Goal: Transaction & Acquisition: Purchase product/service

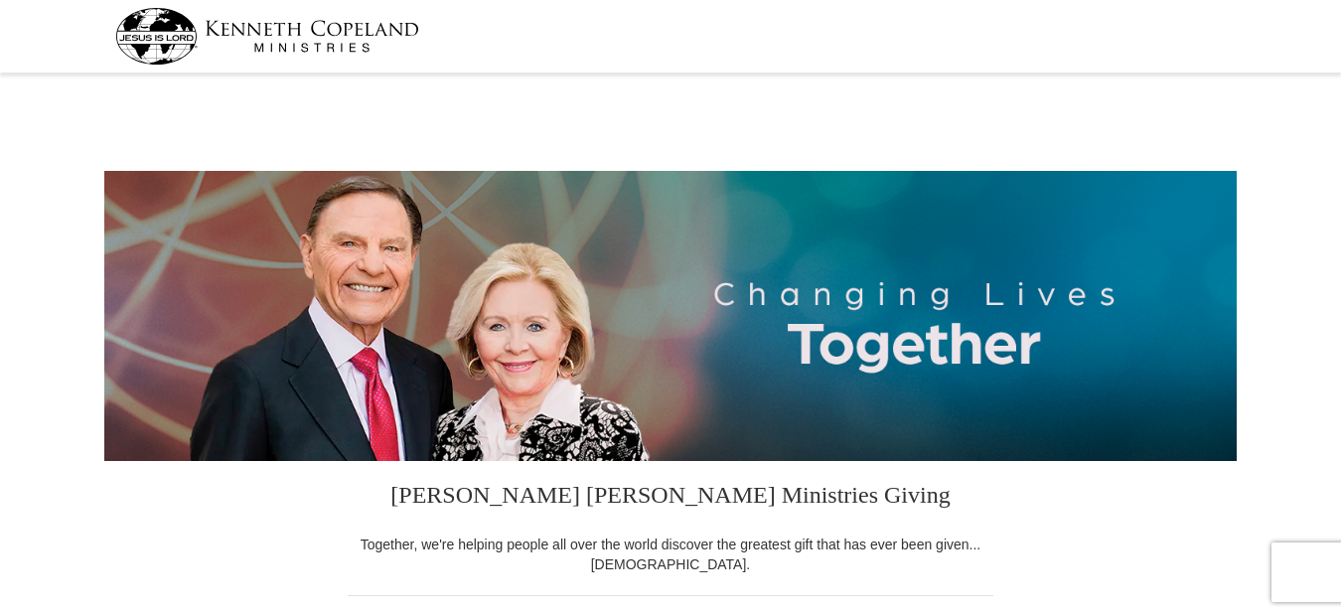
select select "IN"
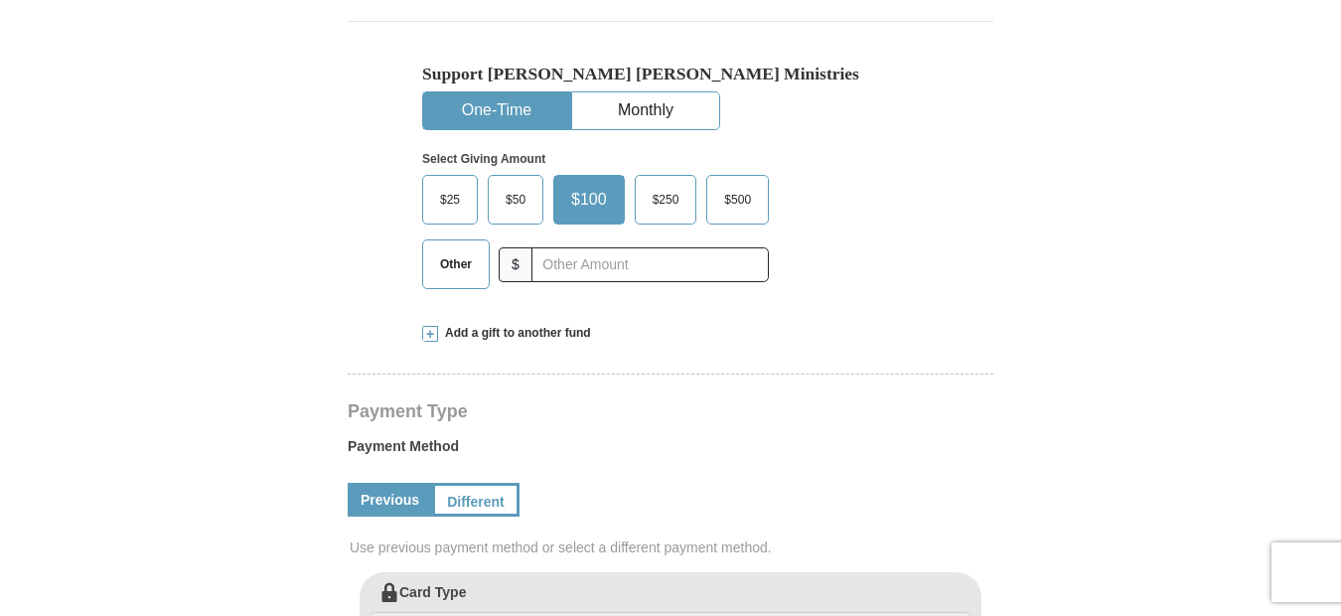
scroll to position [596, 0]
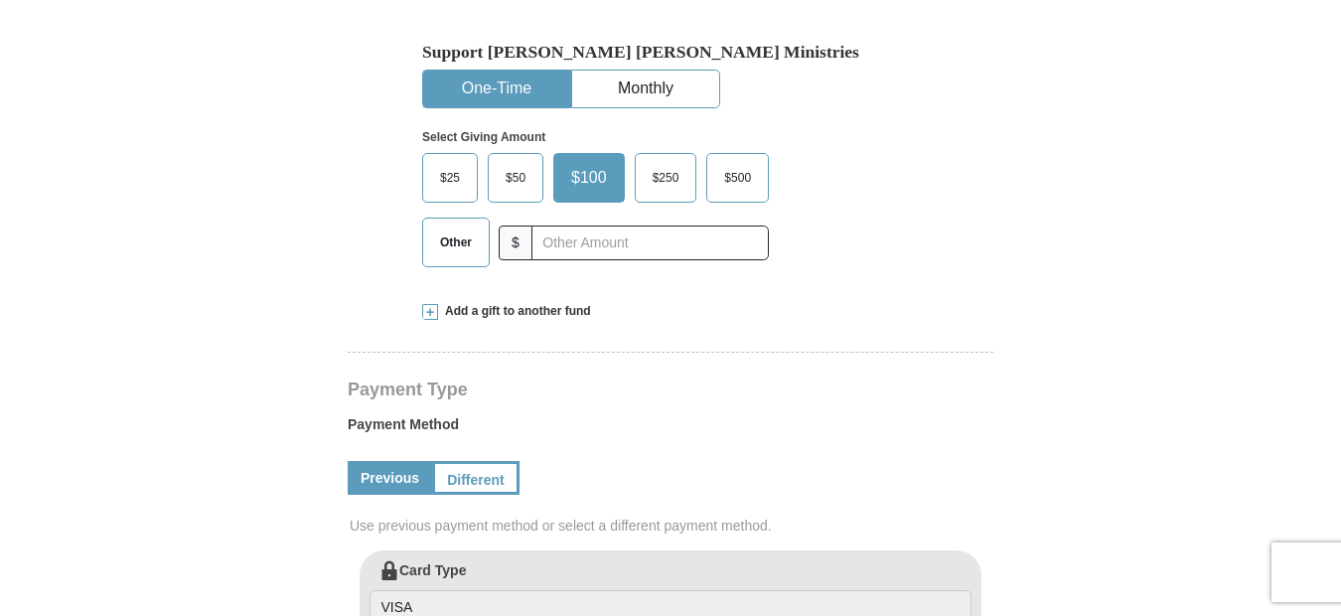
click at [448, 246] on span "Other" at bounding box center [456, 243] width 52 height 30
click at [0, 0] on input "Other" at bounding box center [0, 0] width 0 height 0
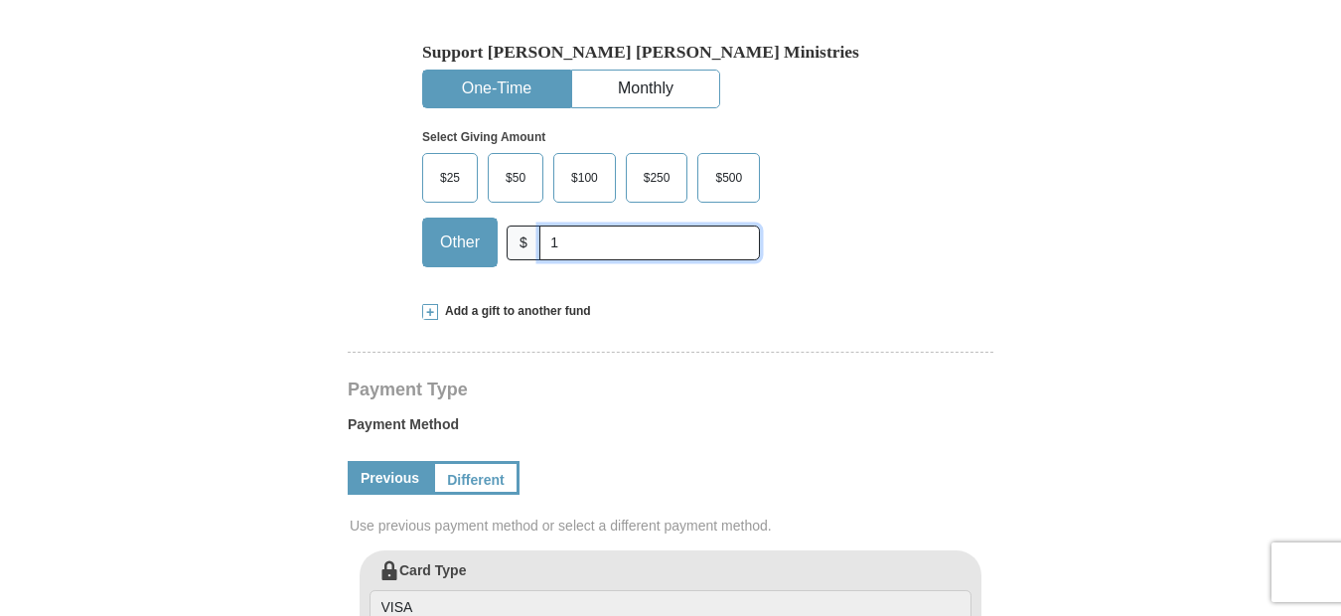
type input "155.00"
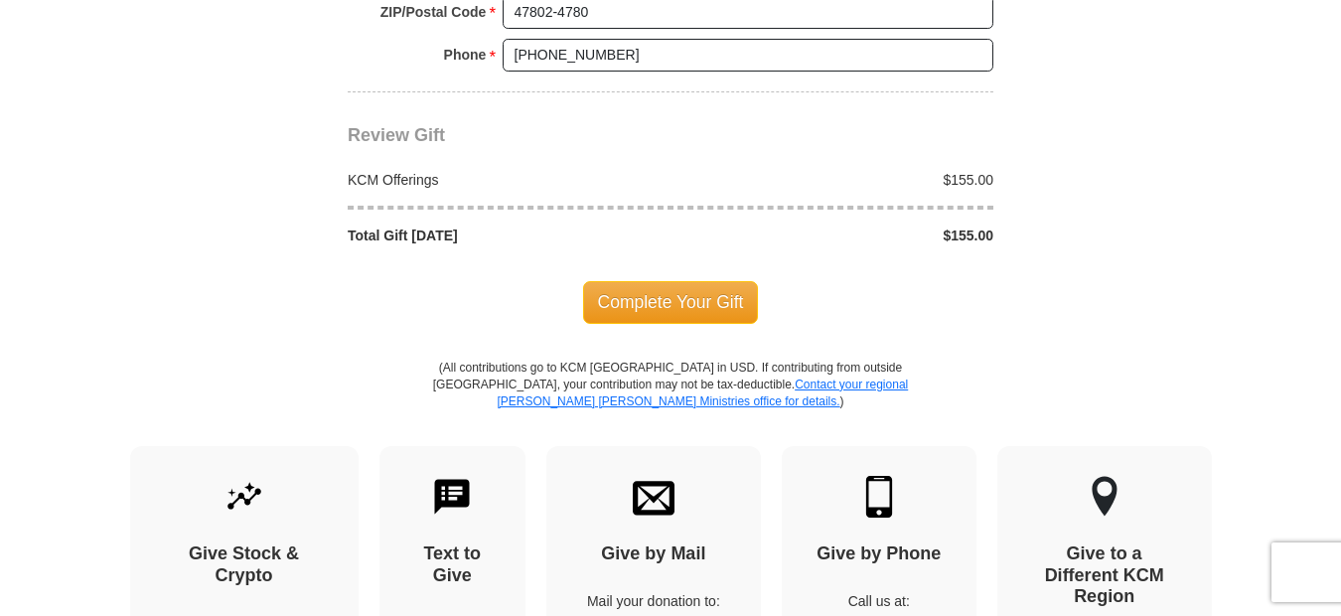
scroll to position [1789, 0]
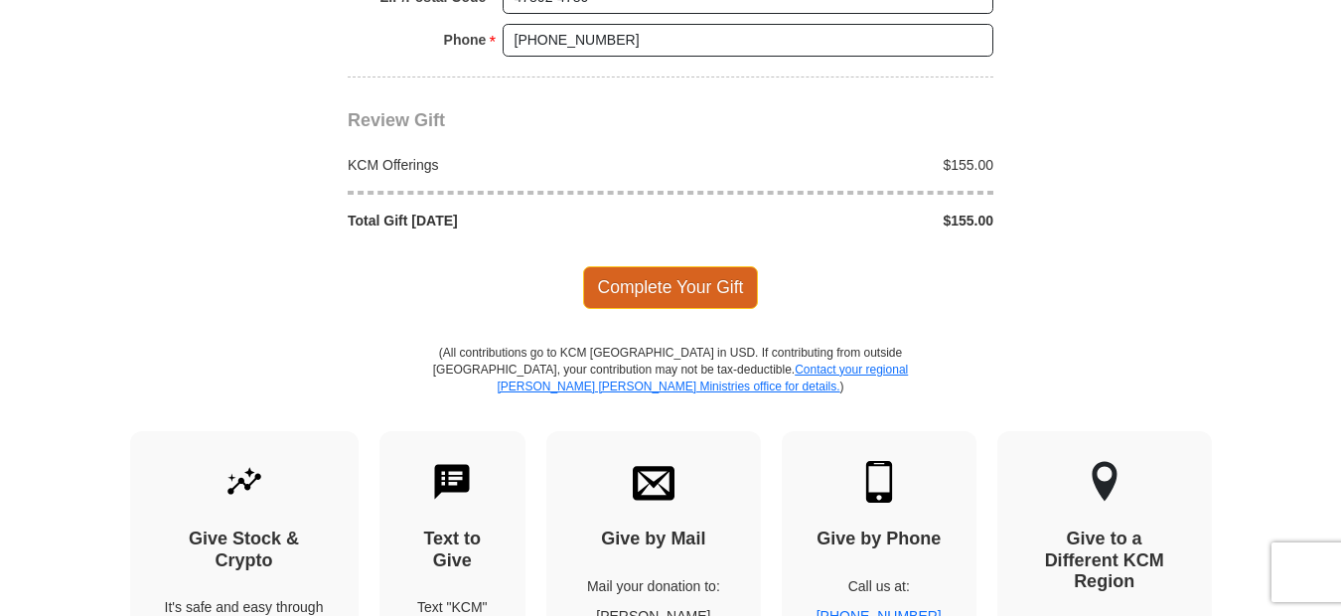
click at [671, 283] on div "Complete Your Gift" at bounding box center [671, 287] width 646 height 113
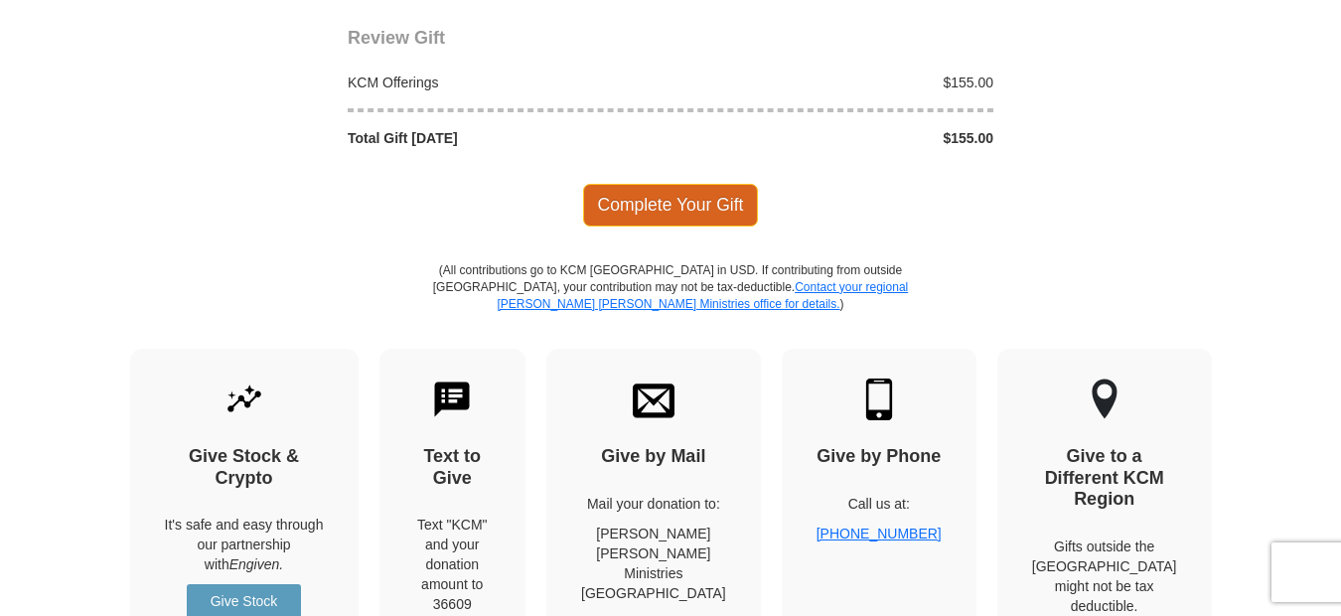
scroll to position [1888, 0]
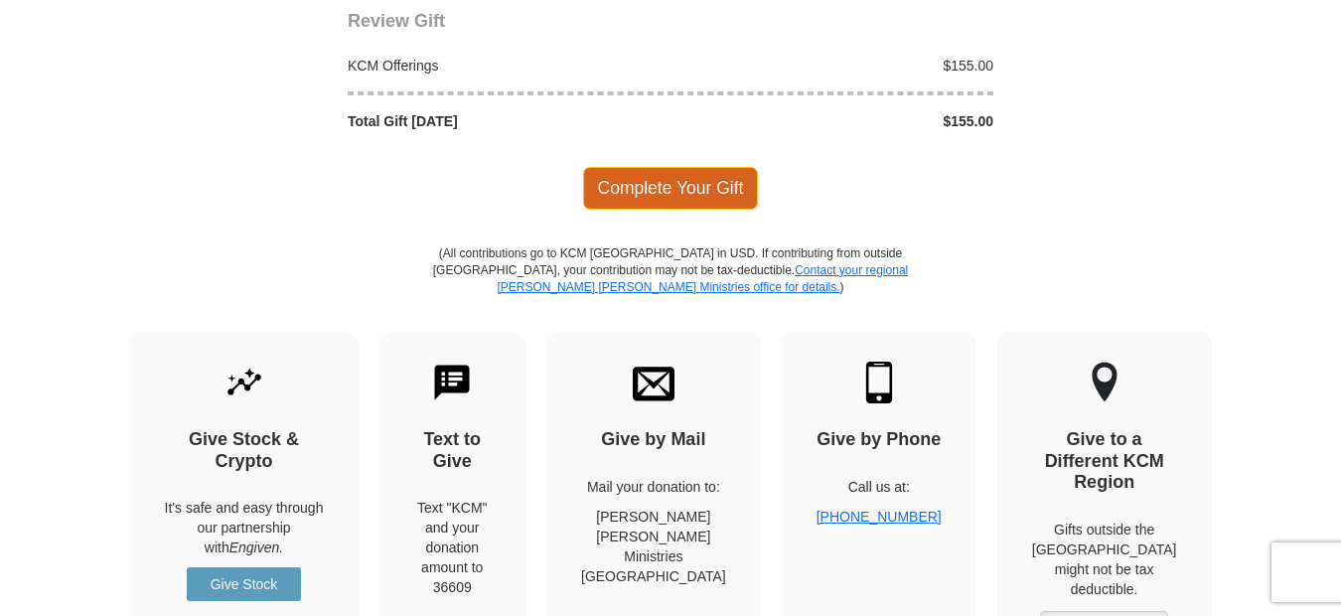
click at [656, 187] on span "Complete Your Gift" at bounding box center [671, 188] width 176 height 42
